Goal: Task Accomplishment & Management: Use online tool/utility

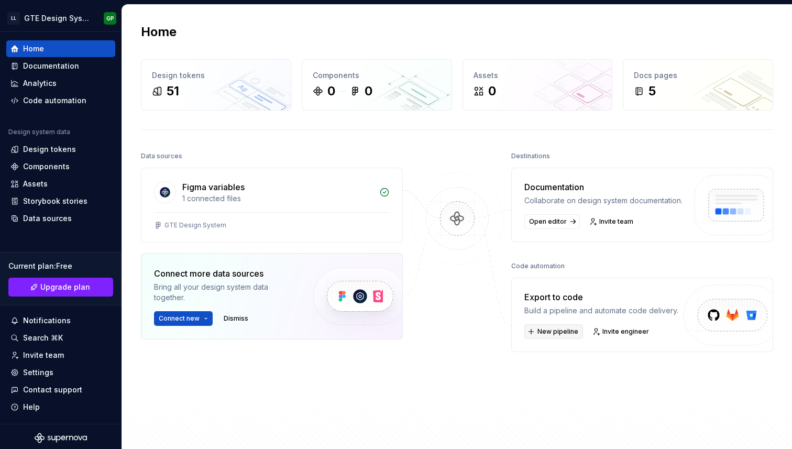
click at [569, 336] on span "New pipeline" at bounding box center [557, 331] width 41 height 8
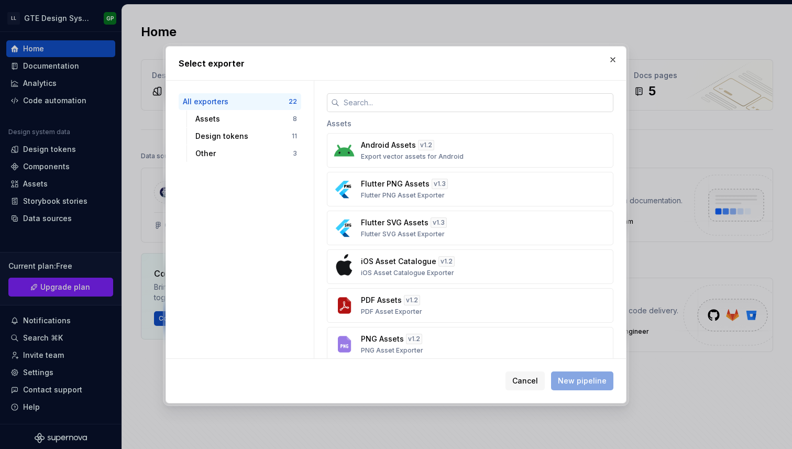
click at [391, 108] on input "text" at bounding box center [476, 102] width 274 height 19
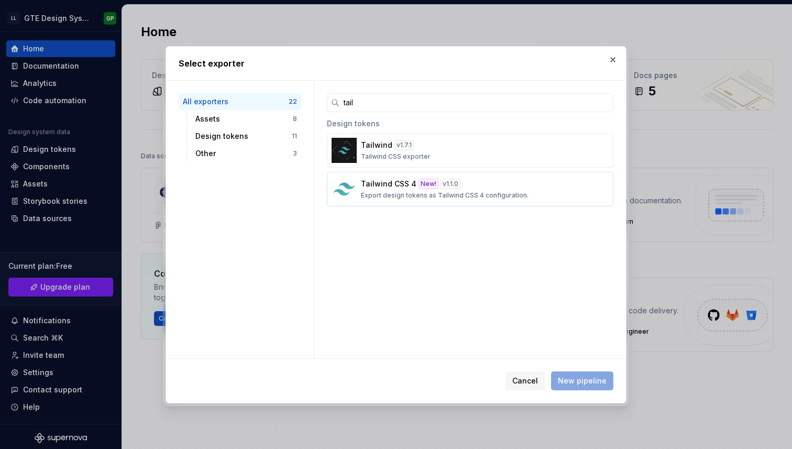
type input "tail"
click at [463, 203] on button "Tailwind CSS 4 New! v 1.1.0 Export design tokens as Tailwind CSS 4 configuratio…" at bounding box center [470, 189] width 286 height 35
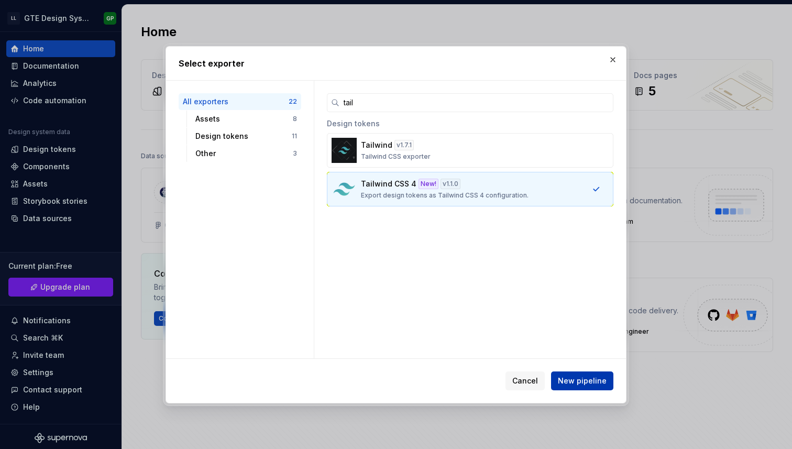
click at [564, 385] on span "New pipeline" at bounding box center [582, 380] width 49 height 10
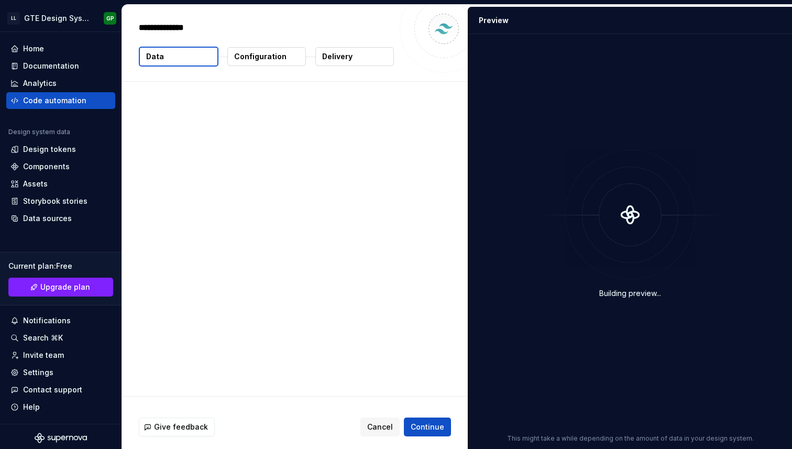
type textarea "*"
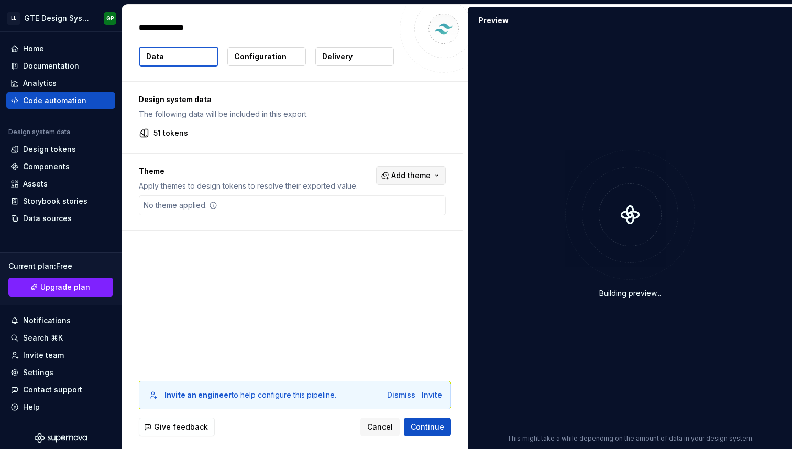
click at [395, 173] on button "Add theme" at bounding box center [411, 175] width 70 height 19
click at [289, 164] on html "LL GTE Design System GP Home Documentation Analytics Code automation Design sys…" at bounding box center [396, 224] width 792 height 449
click at [432, 427] on span "Continue" at bounding box center [427, 426] width 34 height 10
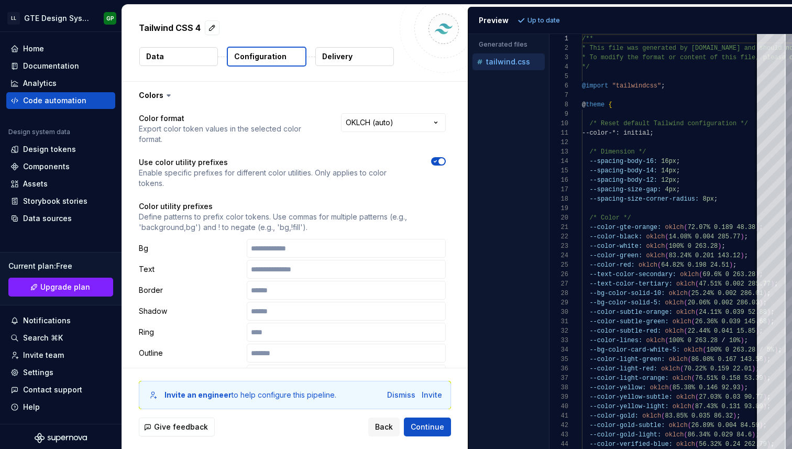
click at [316, 157] on p "Use color utility prefixes" at bounding box center [275, 162] width 273 height 10
click at [305, 239] on input "text" at bounding box center [346, 248] width 199 height 19
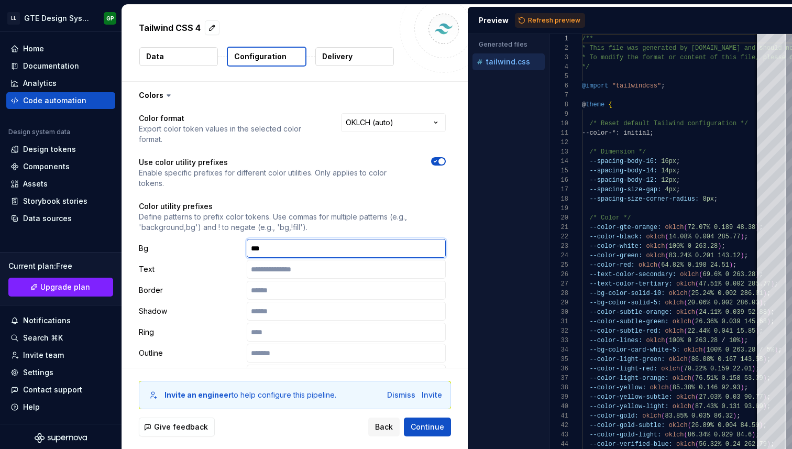
type input "****"
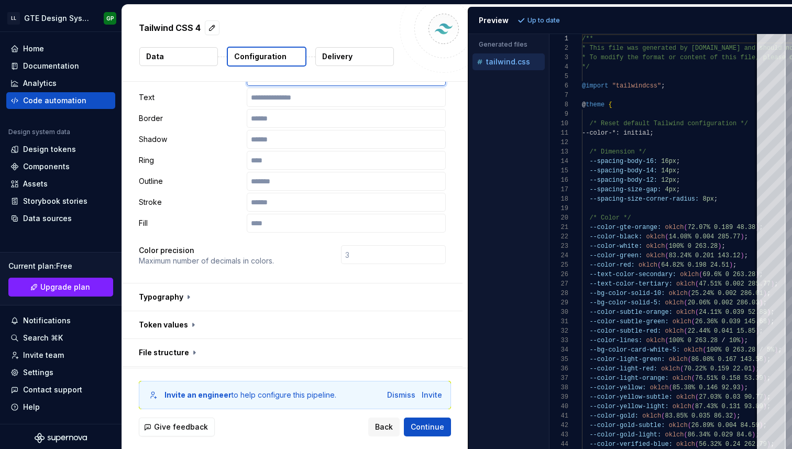
scroll to position [178, 0]
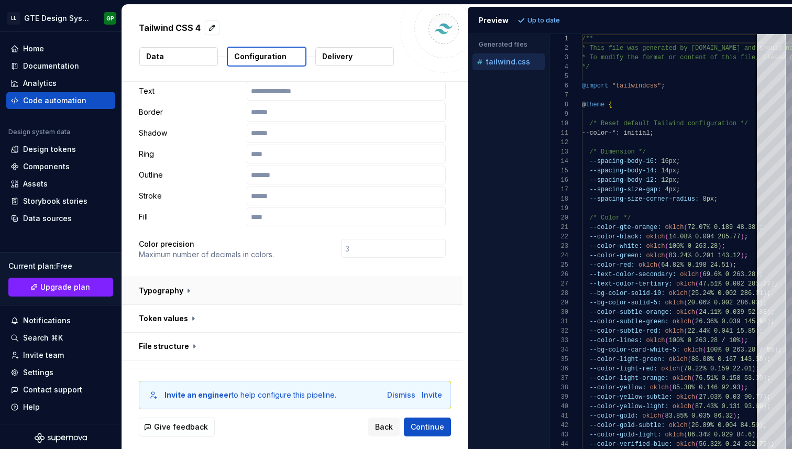
click at [176, 277] on button "button" at bounding box center [292, 290] width 340 height 27
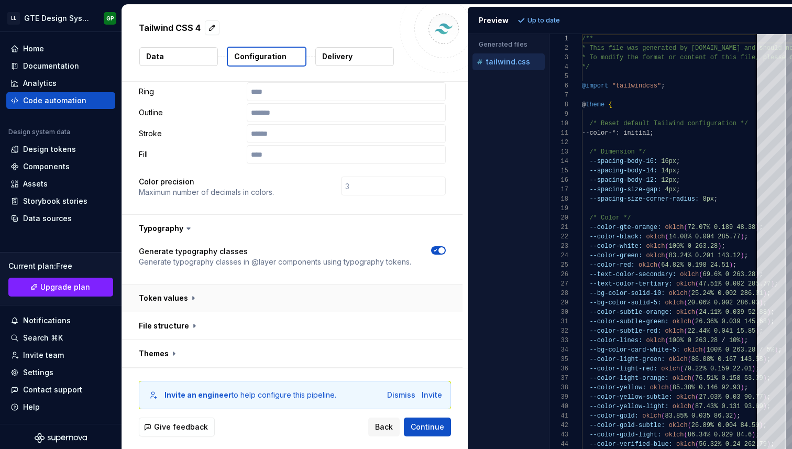
click at [196, 284] on button "button" at bounding box center [292, 297] width 340 height 27
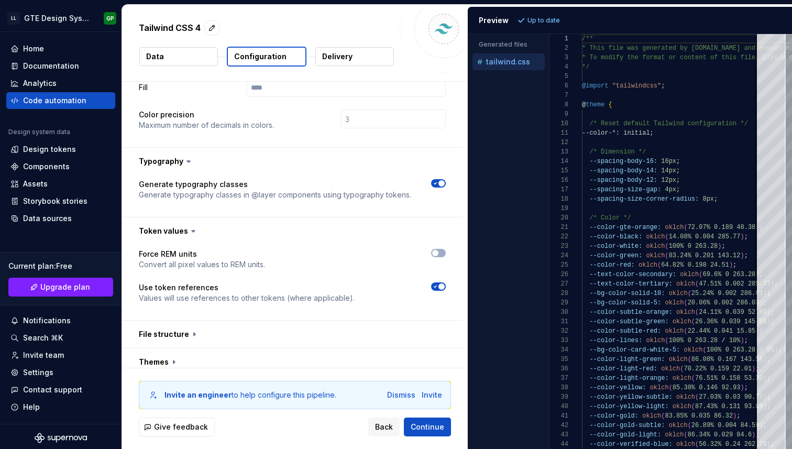
click at [196, 320] on button "button" at bounding box center [292, 333] width 340 height 27
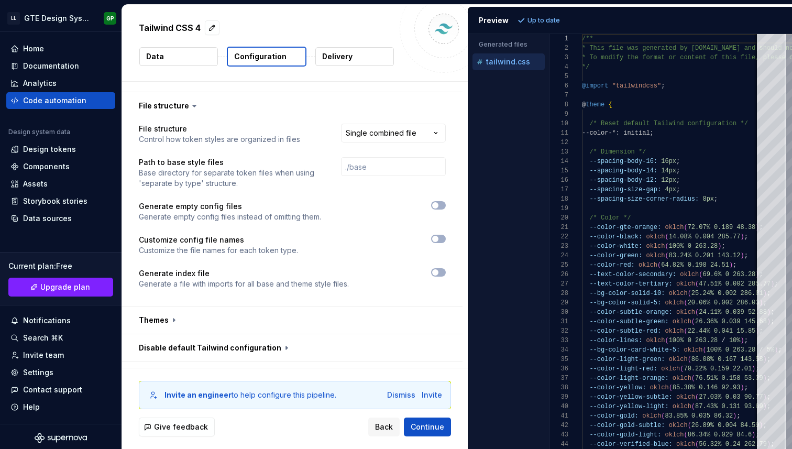
scroll to position [537, 0]
click at [198, 305] on button "button" at bounding box center [292, 318] width 340 height 27
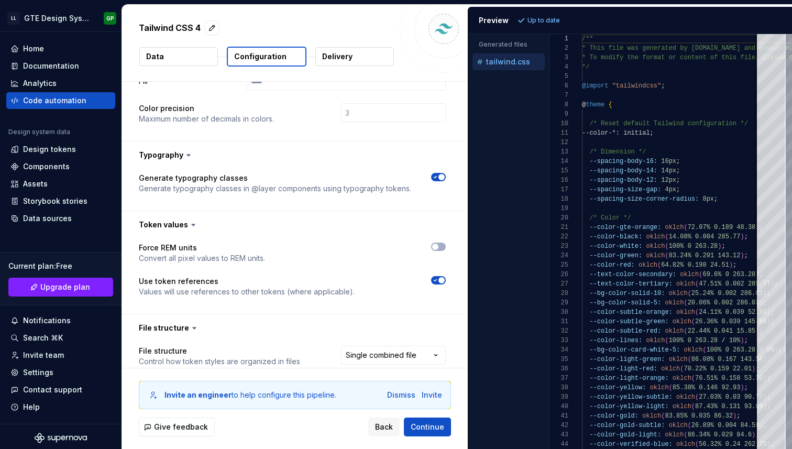
scroll to position [0, 0]
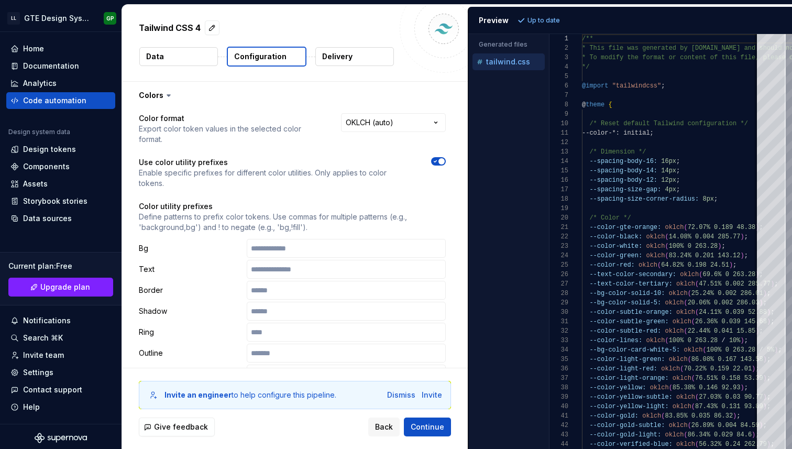
click at [328, 42] on div "Tailwind CSS 4 Data Configuration Delivery" at bounding box center [295, 43] width 346 height 76
click at [328, 52] on p "Delivery" at bounding box center [337, 56] width 30 height 10
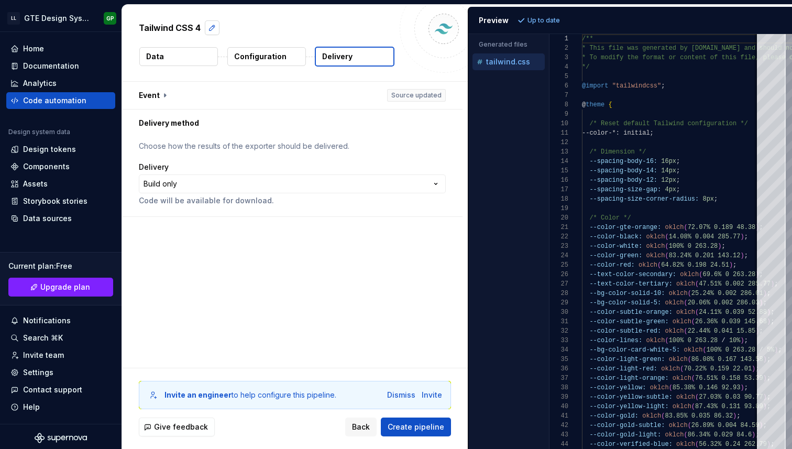
click at [209, 28] on button "button" at bounding box center [212, 27] width 15 height 15
type textarea "*"
click at [251, 301] on div "**********" at bounding box center [295, 225] width 346 height 286
click at [157, 92] on button "button" at bounding box center [292, 95] width 340 height 27
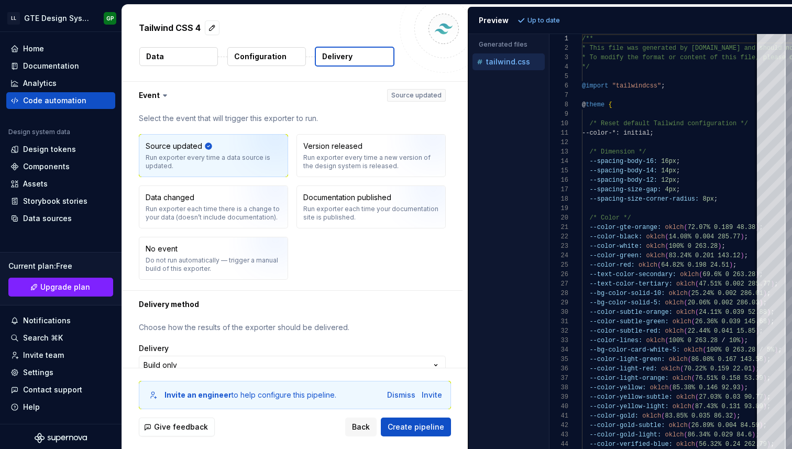
click at [172, 59] on button "Data" at bounding box center [178, 56] width 79 height 19
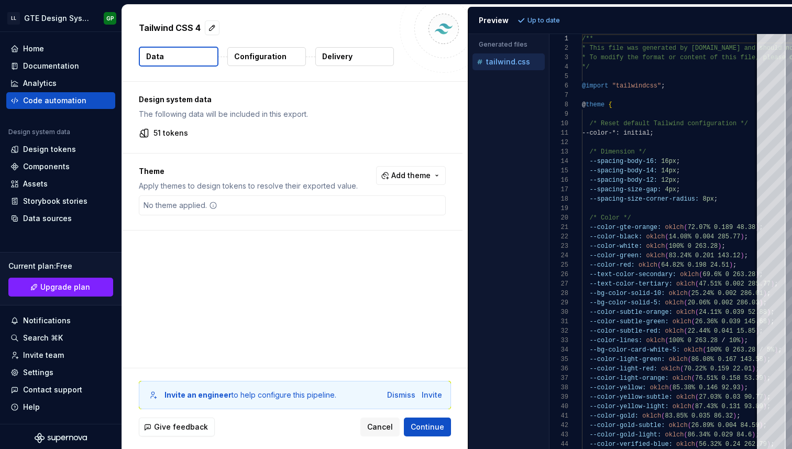
click at [200, 216] on div "Theme Apply themes to design tokens to resolve their exported value. Add theme …" at bounding box center [292, 191] width 340 height 76
click at [200, 202] on div "No theme applied." at bounding box center [180, 205] width 82 height 19
click at [242, 206] on div "No theme applied." at bounding box center [292, 205] width 307 height 20
click at [259, 59] on p "Configuration" at bounding box center [260, 56] width 52 height 10
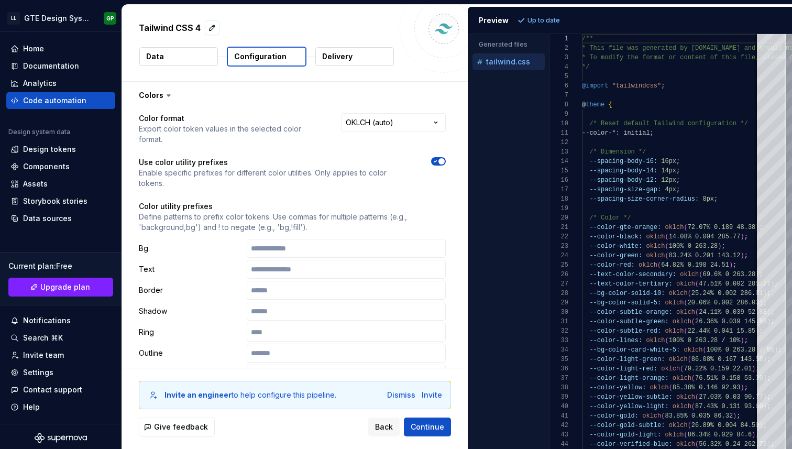
click at [176, 126] on p "Export color token values in the selected color format." at bounding box center [230, 134] width 183 height 21
click at [369, 117] on html "**********" at bounding box center [396, 224] width 792 height 449
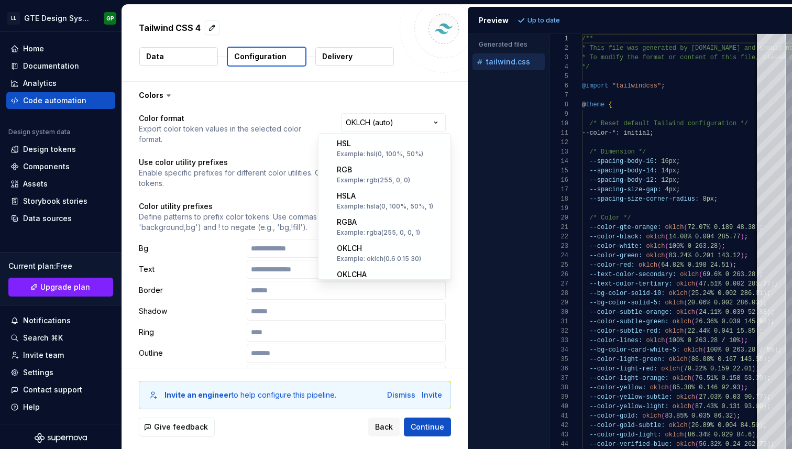
click at [262, 161] on html "**********" at bounding box center [396, 224] width 792 height 449
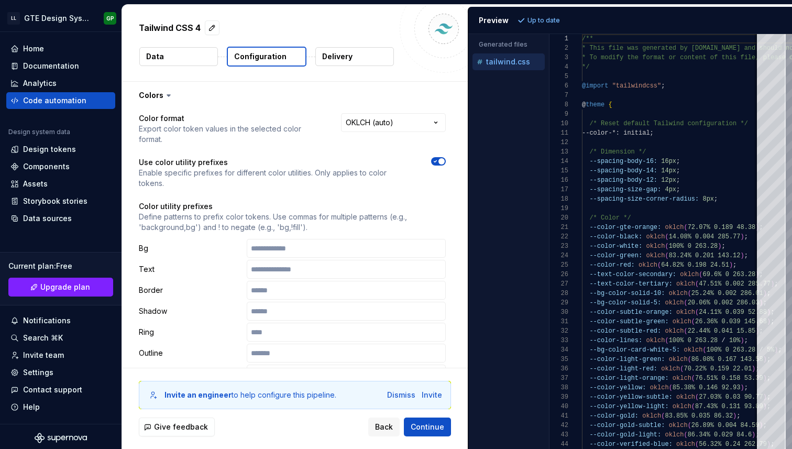
scroll to position [11, 0]
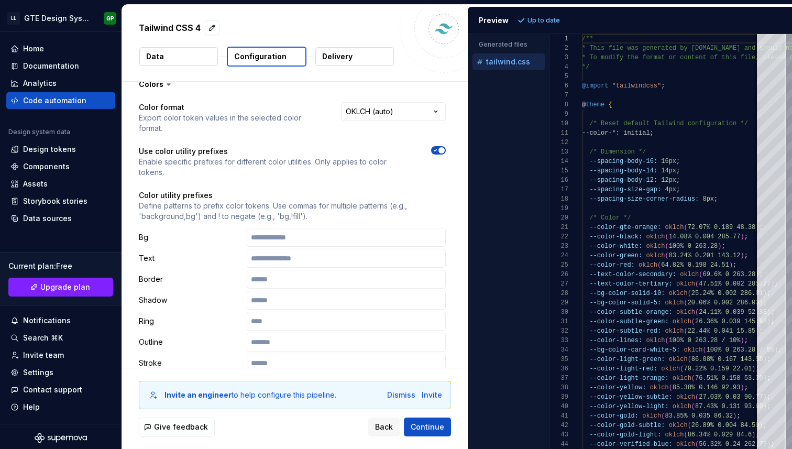
click at [439, 147] on icon "button" at bounding box center [435, 150] width 8 height 6
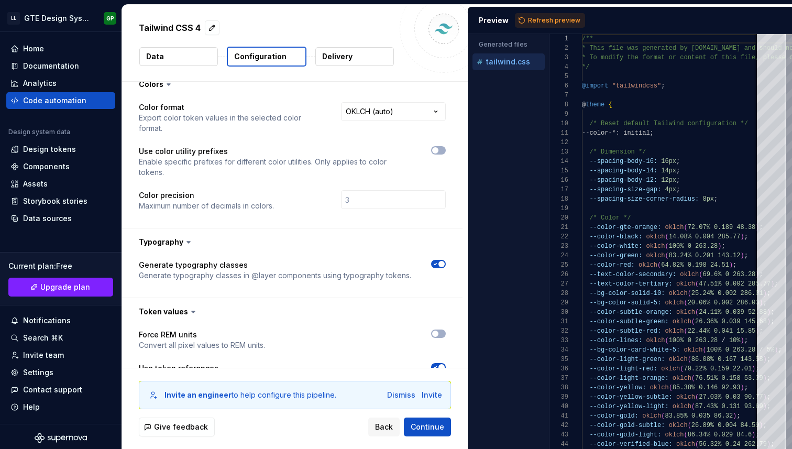
click at [434, 146] on div at bounding box center [438, 150] width 15 height 8
click at [438, 147] on span "button" at bounding box center [435, 150] width 6 height 6
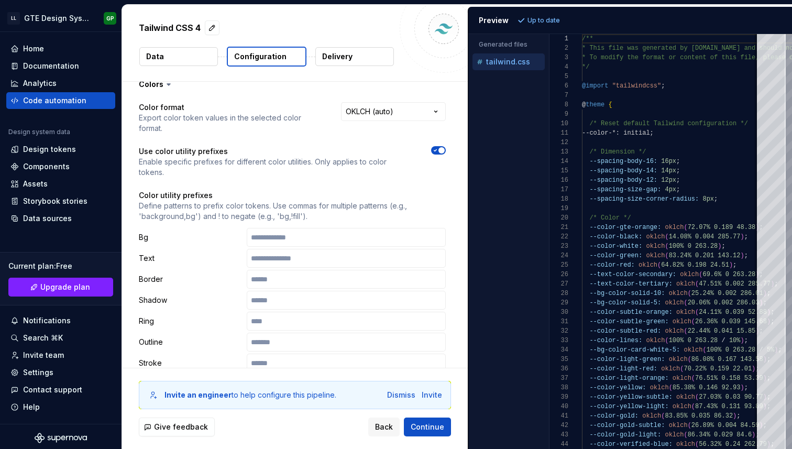
click at [439, 147] on icon "button" at bounding box center [435, 150] width 8 height 6
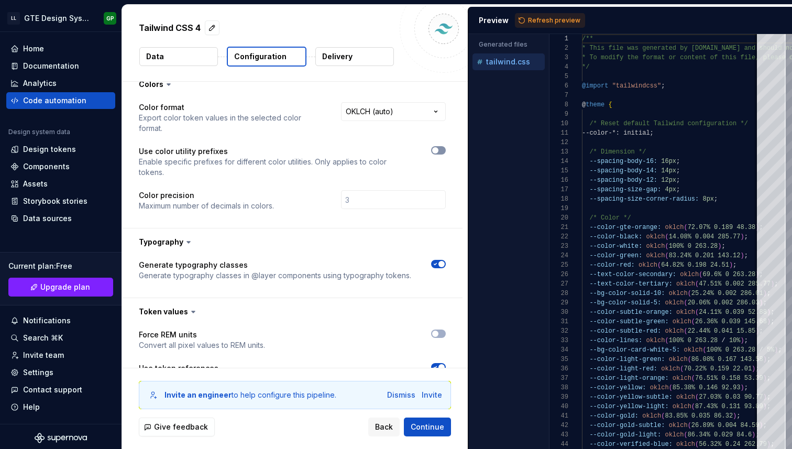
click at [438, 147] on span "button" at bounding box center [435, 150] width 6 height 6
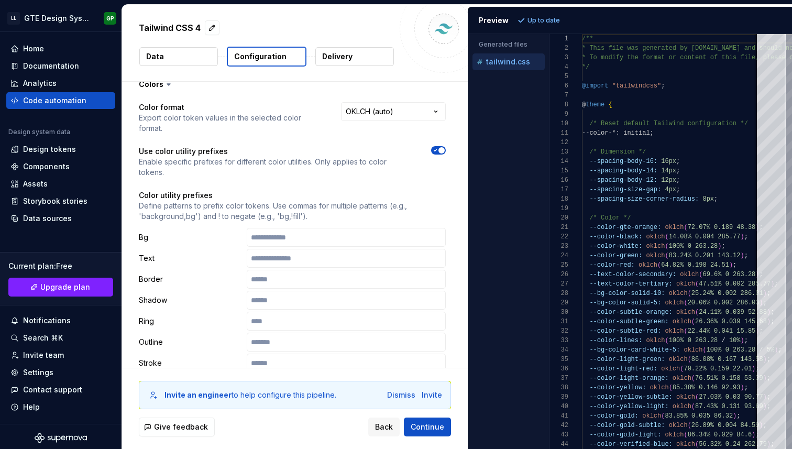
click at [439, 147] on icon "button" at bounding box center [435, 150] width 8 height 6
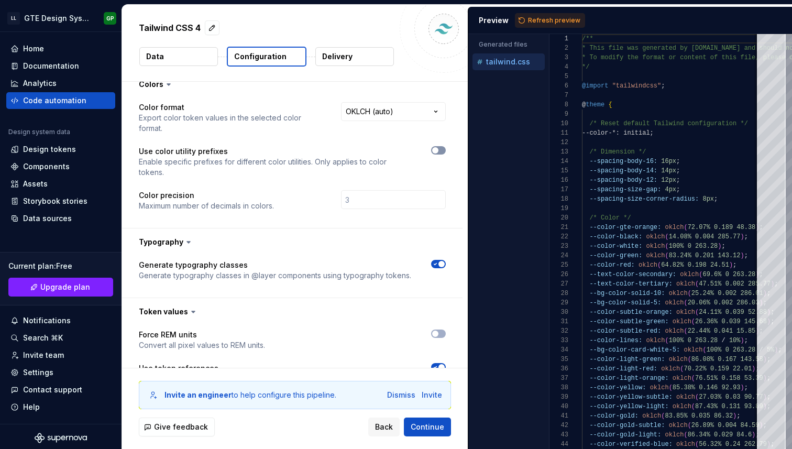
click at [438, 147] on span "button" at bounding box center [435, 150] width 6 height 6
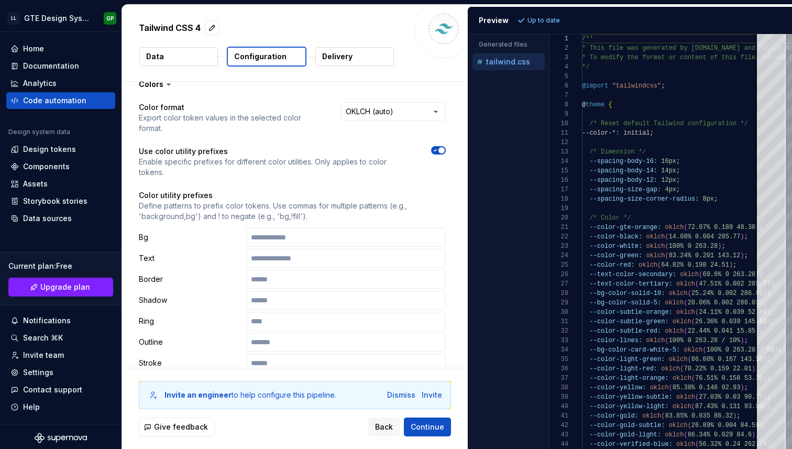
click at [433, 146] on div at bounding box center [438, 150] width 15 height 8
click at [439, 147] on icon "button" at bounding box center [435, 150] width 8 height 6
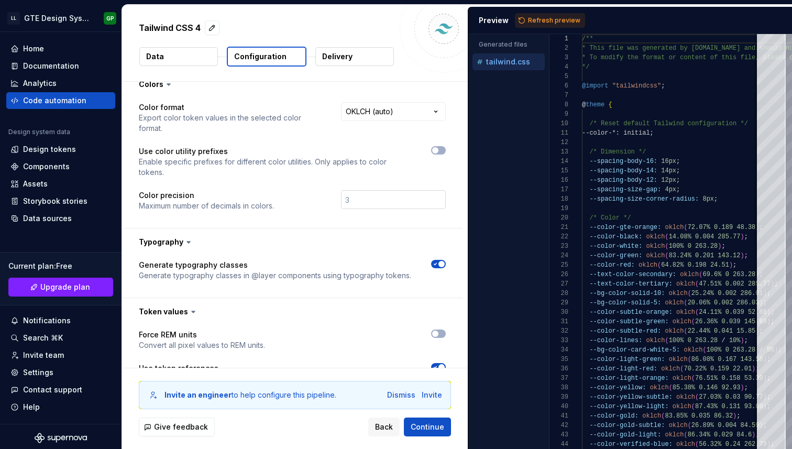
click at [385, 190] on input "number" at bounding box center [393, 199] width 105 height 19
click at [439, 147] on icon "button" at bounding box center [435, 150] width 8 height 6
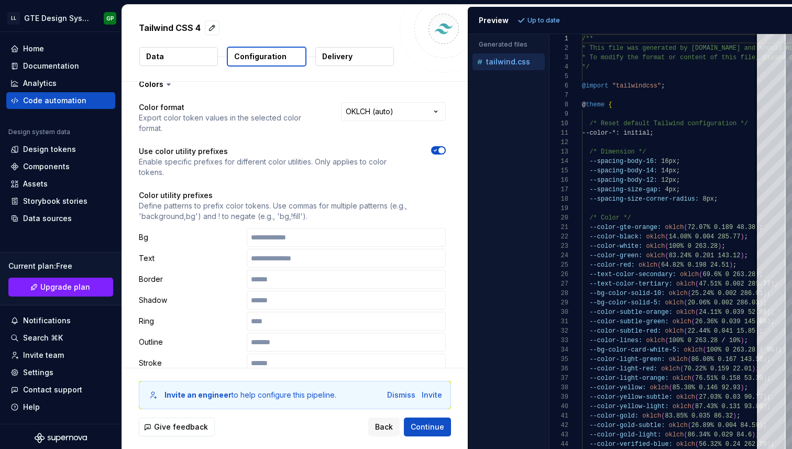
type button "on"
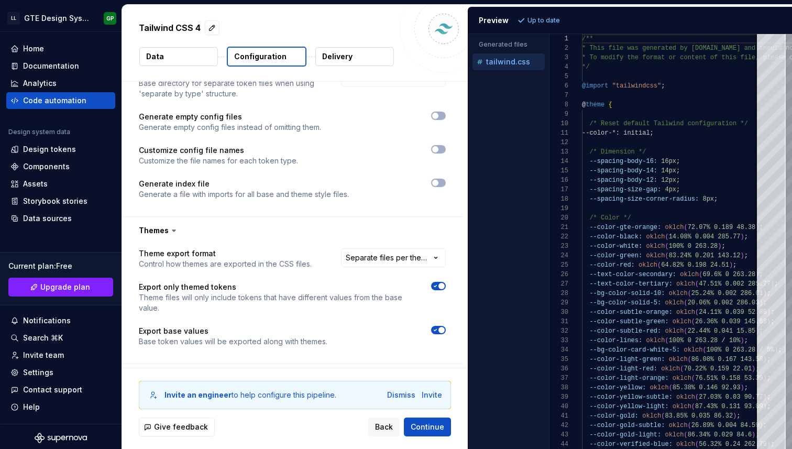
scroll to position [739, 0]
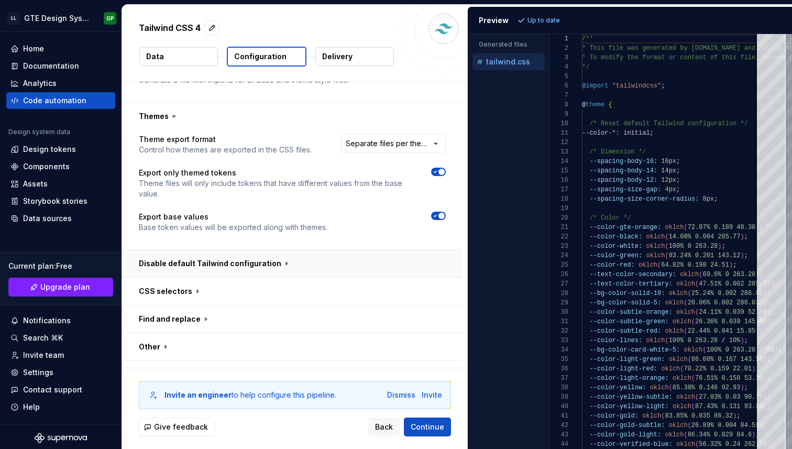
click at [187, 250] on button "button" at bounding box center [292, 263] width 340 height 27
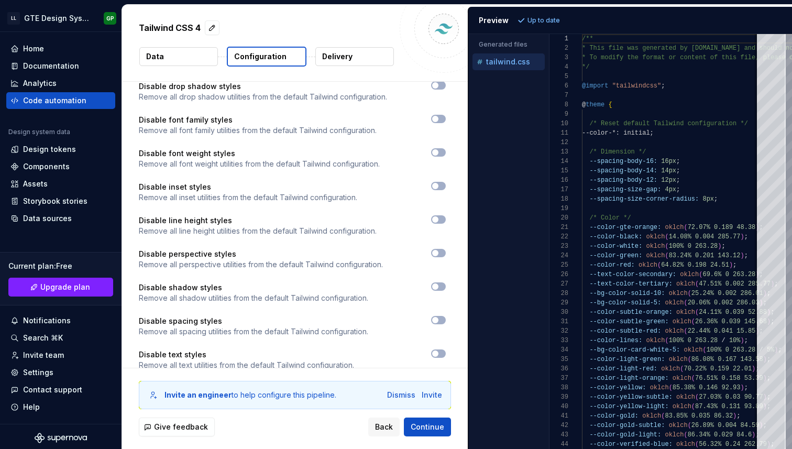
scroll to position [1317, 0]
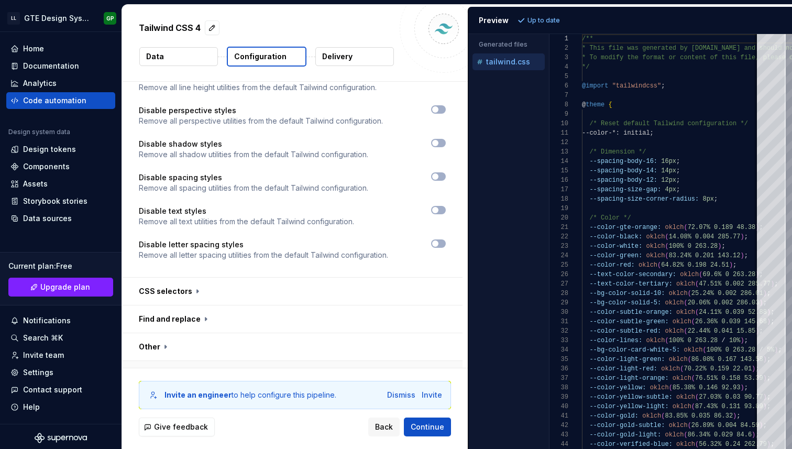
click at [159, 361] on button "button" at bounding box center [292, 374] width 340 height 27
click at [155, 333] on button "button" at bounding box center [292, 346] width 340 height 27
click at [161, 305] on button "button" at bounding box center [292, 318] width 340 height 27
click at [164, 277] on button "button" at bounding box center [292, 290] width 340 height 27
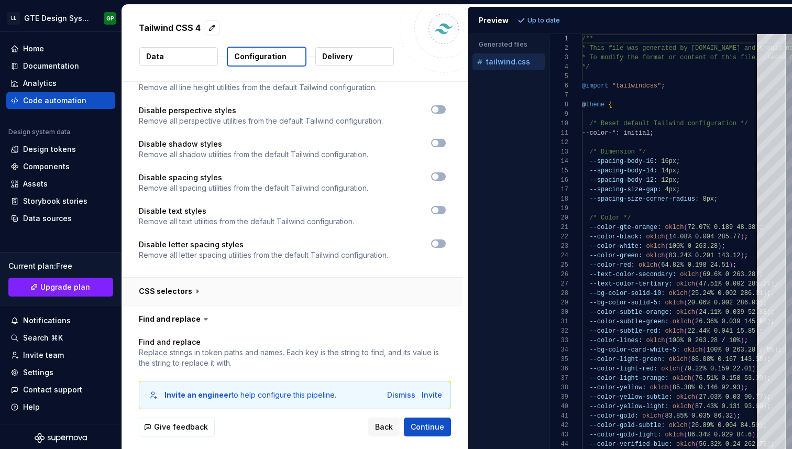
type textarea "*"
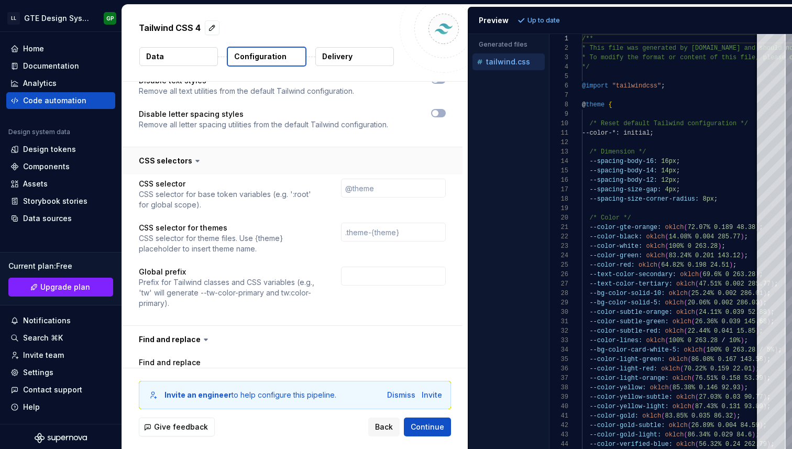
scroll to position [1448, 0]
click at [359, 265] on input "text" at bounding box center [393, 274] width 105 height 19
type textarea "*"
type input "g"
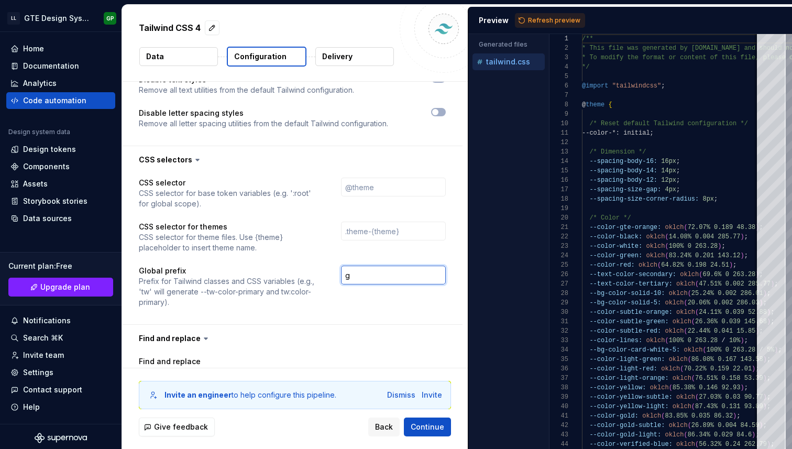
type textarea "*"
type input "gd"
type textarea "*"
type input "gds"
type textarea "*"
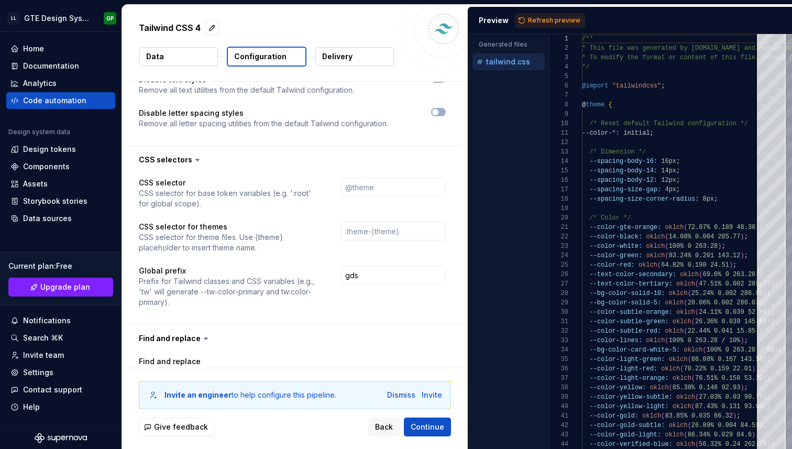
click at [363, 298] on div "CSS selector CSS selector for base token variables (e.g. ':root' for global sco…" at bounding box center [292, 248] width 307 height 142
click at [554, 24] on button "Refresh preview" at bounding box center [550, 20] width 70 height 15
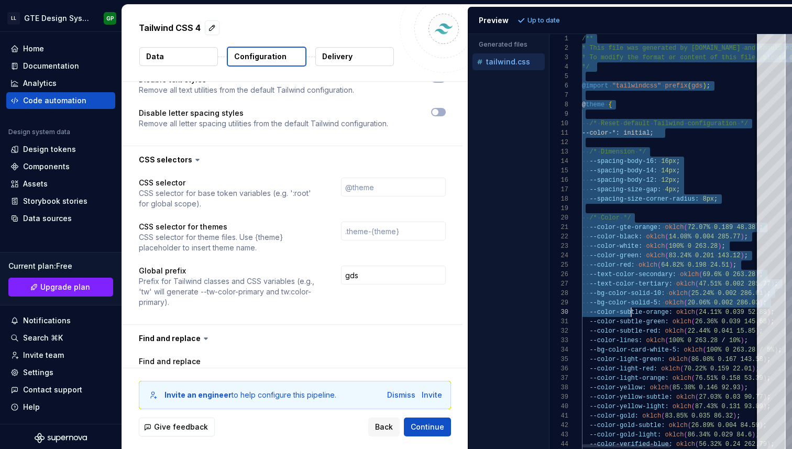
scroll to position [0, 53]
drag, startPoint x: 583, startPoint y: 40, endPoint x: 634, endPoint y: 337, distance: 301.1
click at [634, 337] on div "/** * This file was generated by [DOMAIN_NAME] and sho uld not be changed manua…" at bounding box center [761, 334] width 358 height 600
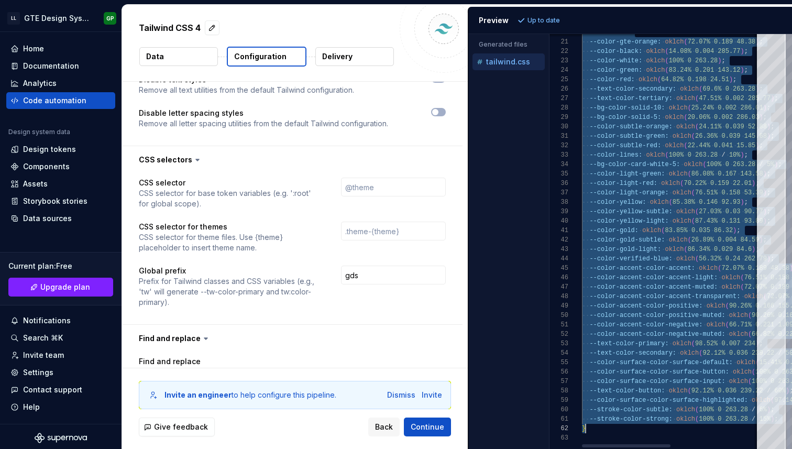
click at [642, 427] on div "/* Color */ --color-gte-orange: oklch ( 72.07% 0.189 48.38 ) ; --color-black: o…" at bounding box center [761, 149] width 358 height 600
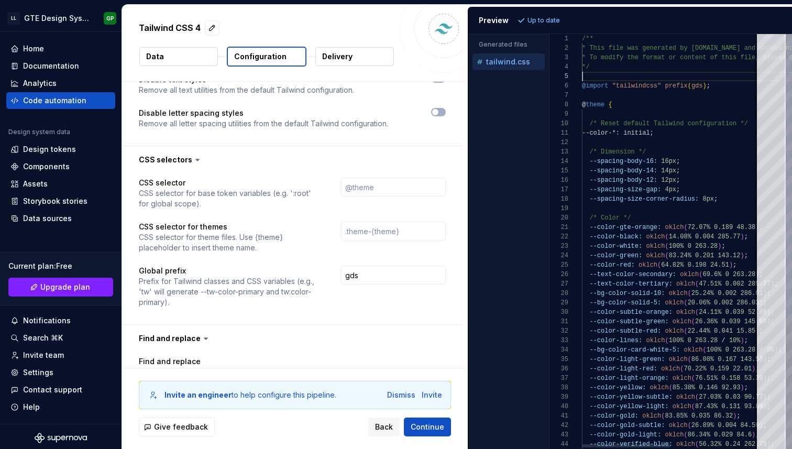
scroll to position [38, 0]
click at [631, 80] on div "/* Color */ --color-gte-orange: oklch ( 72.07% 0.189 48.38 ) ; --color-black: o…" at bounding box center [761, 334] width 358 height 600
type textarea "**********"
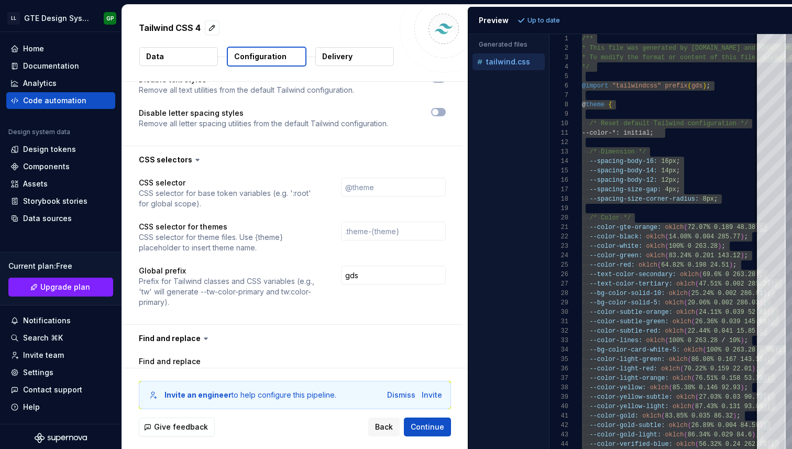
type textarea "*"
